Goal: Find specific page/section: Find specific page/section

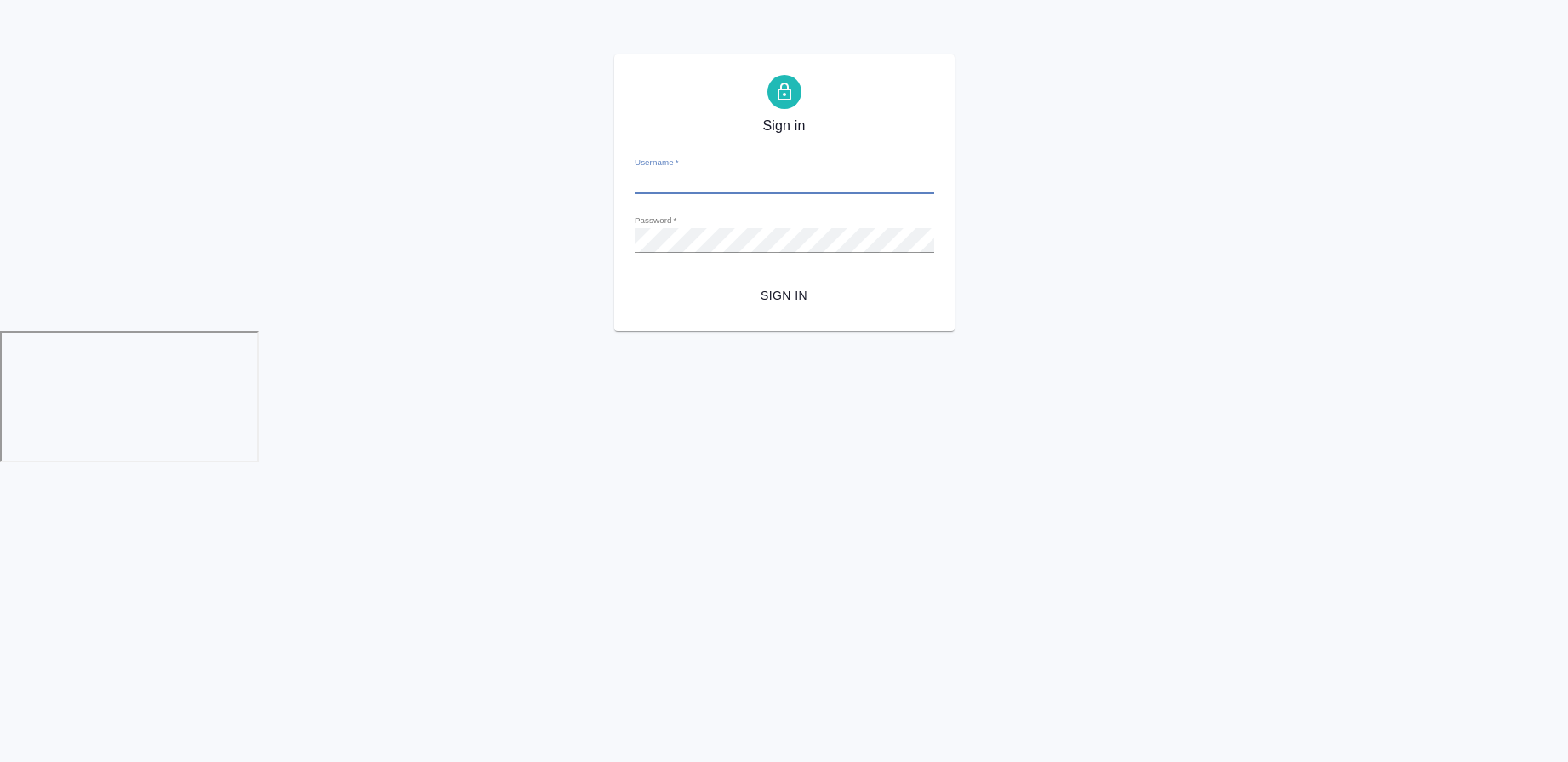
type input "v.morozova@awatera.com"
click at [805, 292] on span "Sign in" at bounding box center [784, 295] width 272 height 21
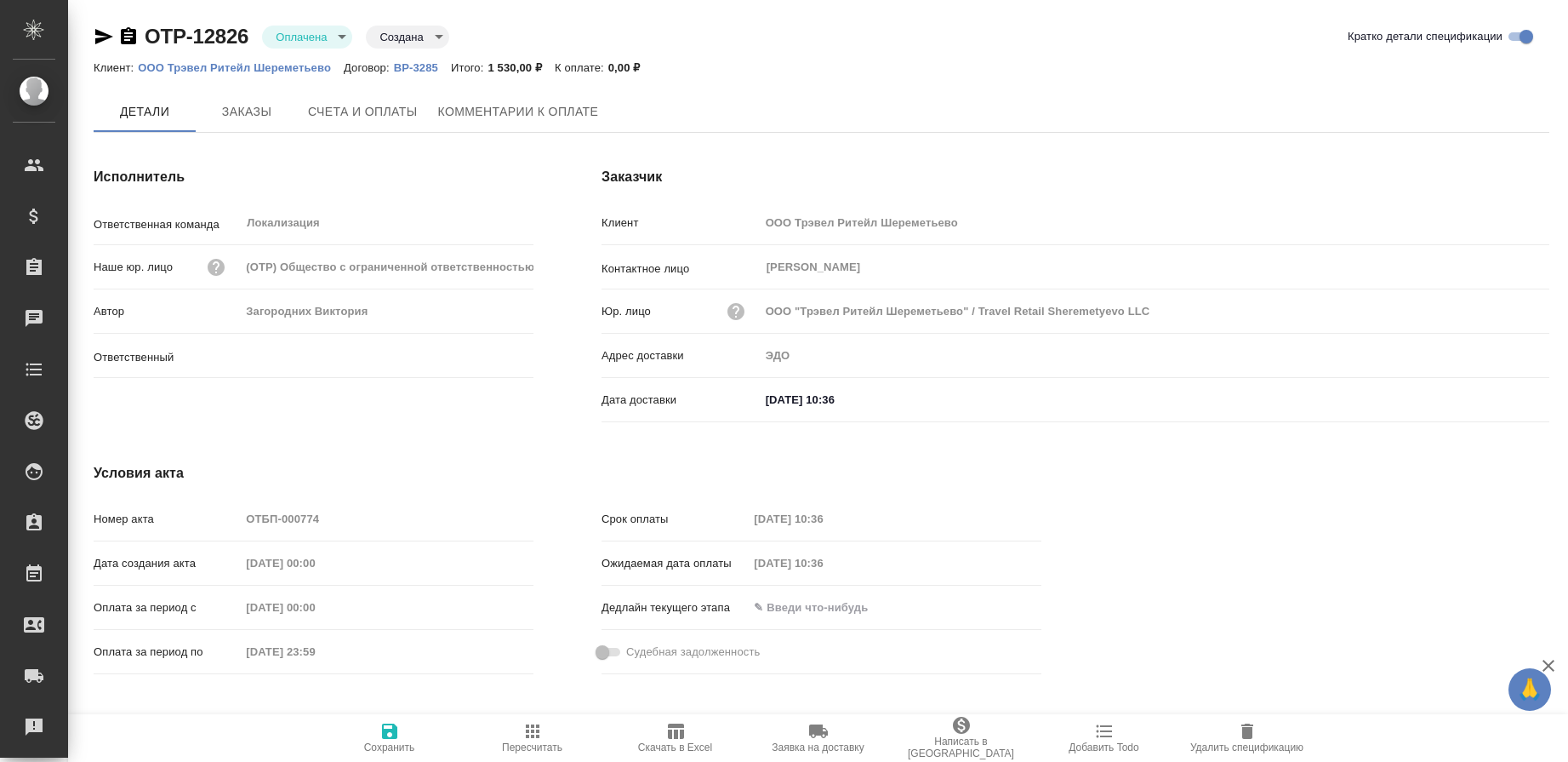
type input "Загородних Виктория"
click at [380, 105] on span "Счета и оплаты" at bounding box center [363, 112] width 109 height 21
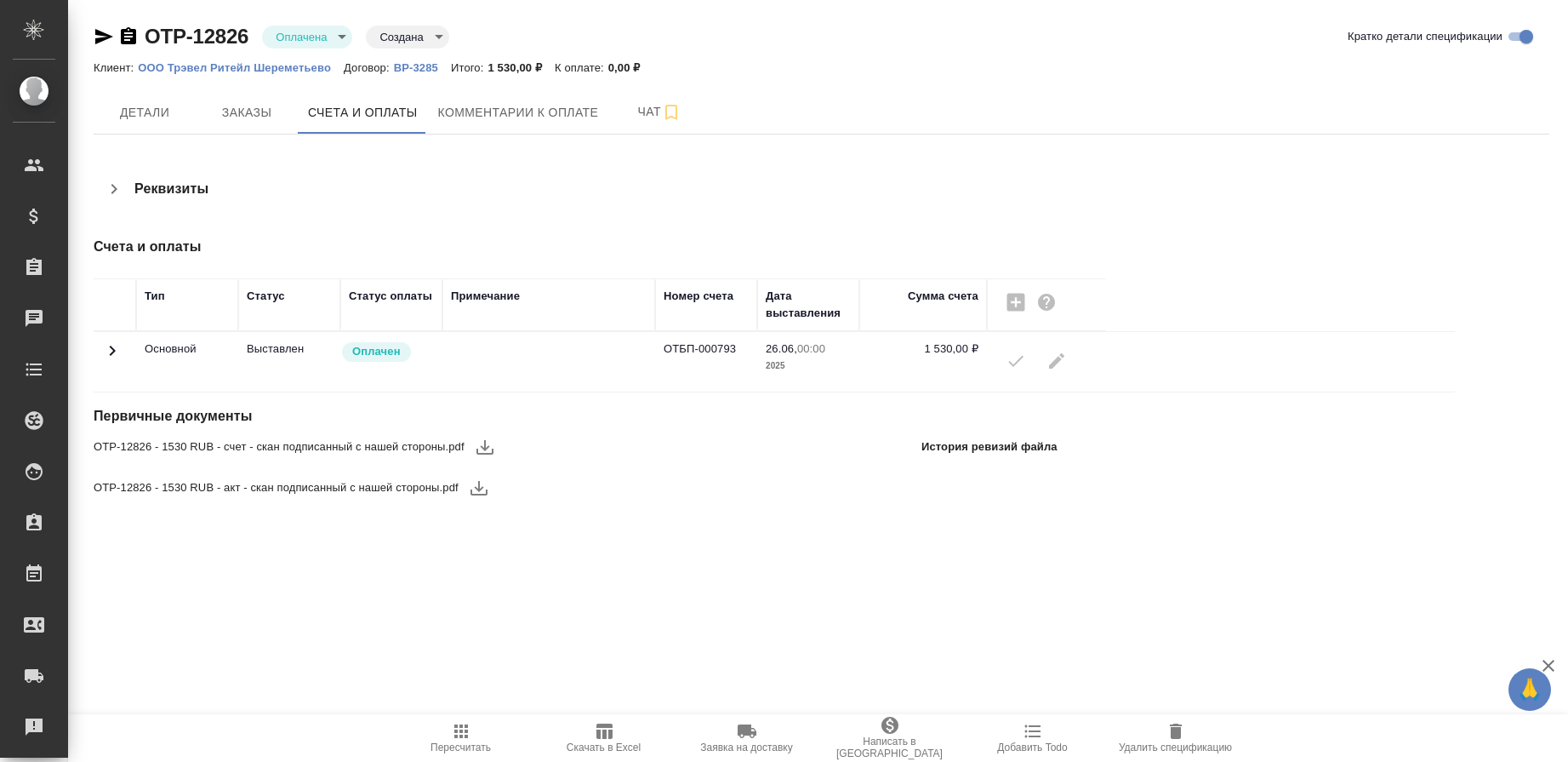
click at [107, 352] on icon at bounding box center [112, 351] width 21 height 21
